Goal: Task Accomplishment & Management: Manage account settings

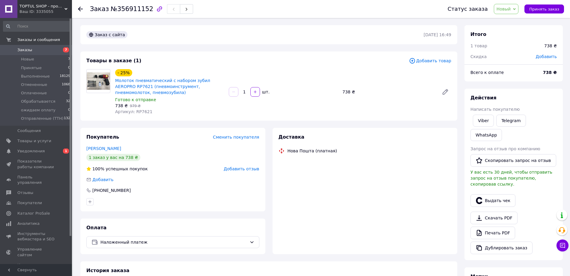
click at [140, 113] on span "Артикул: RP7621" at bounding box center [133, 111] width 37 height 5
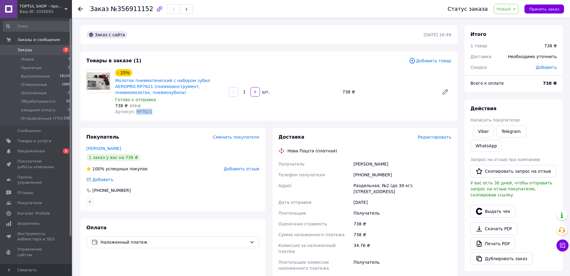
copy span "RP7621"
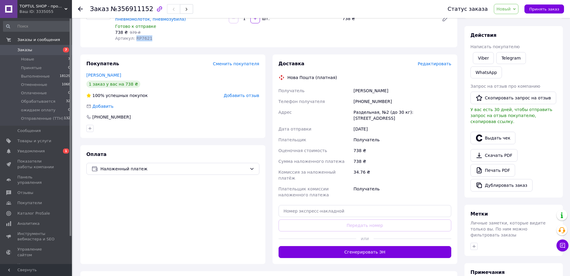
scroll to position [75, 0]
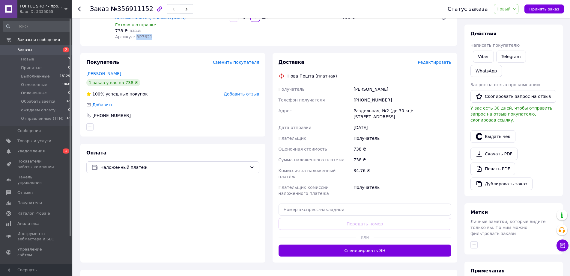
drag, startPoint x: 430, startPoint y: 112, endPoint x: 351, endPoint y: 86, distance: 83.1
click at [351, 86] on div "Получатель Радченко Троян Телефон получателя +380502524980 Адрес Раздельная, №2…" at bounding box center [364, 141] width 175 height 115
copy div "Получатель Радченко Троян Телефон получателя +380502524980 Адрес Раздельная, №2…"
click at [142, 37] on span "Артикул: RP7621" at bounding box center [133, 36] width 37 height 5
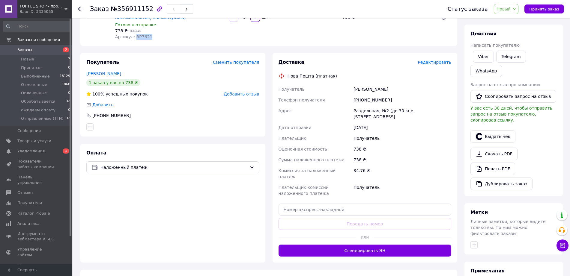
copy span "RP7621"
click at [364, 100] on div "[PHONE_NUMBER]" at bounding box center [402, 100] width 100 height 11
copy div "380502524980"
click at [495, 163] on link "Печать PDF" at bounding box center [492, 169] width 45 height 13
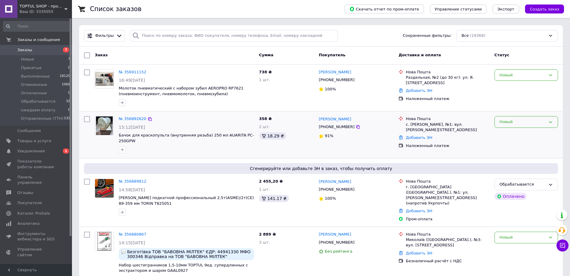
click at [519, 123] on div "Новый" at bounding box center [522, 122] width 46 height 6
click at [513, 133] on li "Принят" at bounding box center [526, 134] width 63 height 11
click at [511, 121] on div "Принят" at bounding box center [522, 122] width 46 height 6
click at [513, 166] on li "Обрабатывается" at bounding box center [526, 167] width 63 height 11
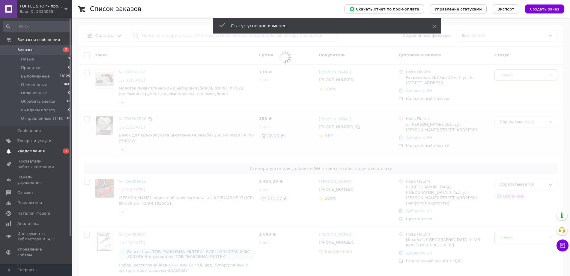
click at [42, 150] on span "Уведомления" at bounding box center [36, 151] width 38 height 5
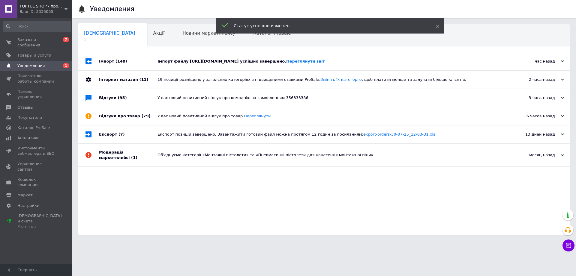
click at [286, 64] on link "Переглянути звіт" at bounding box center [305, 61] width 39 height 4
